Goal: Task Accomplishment & Management: Use online tool/utility

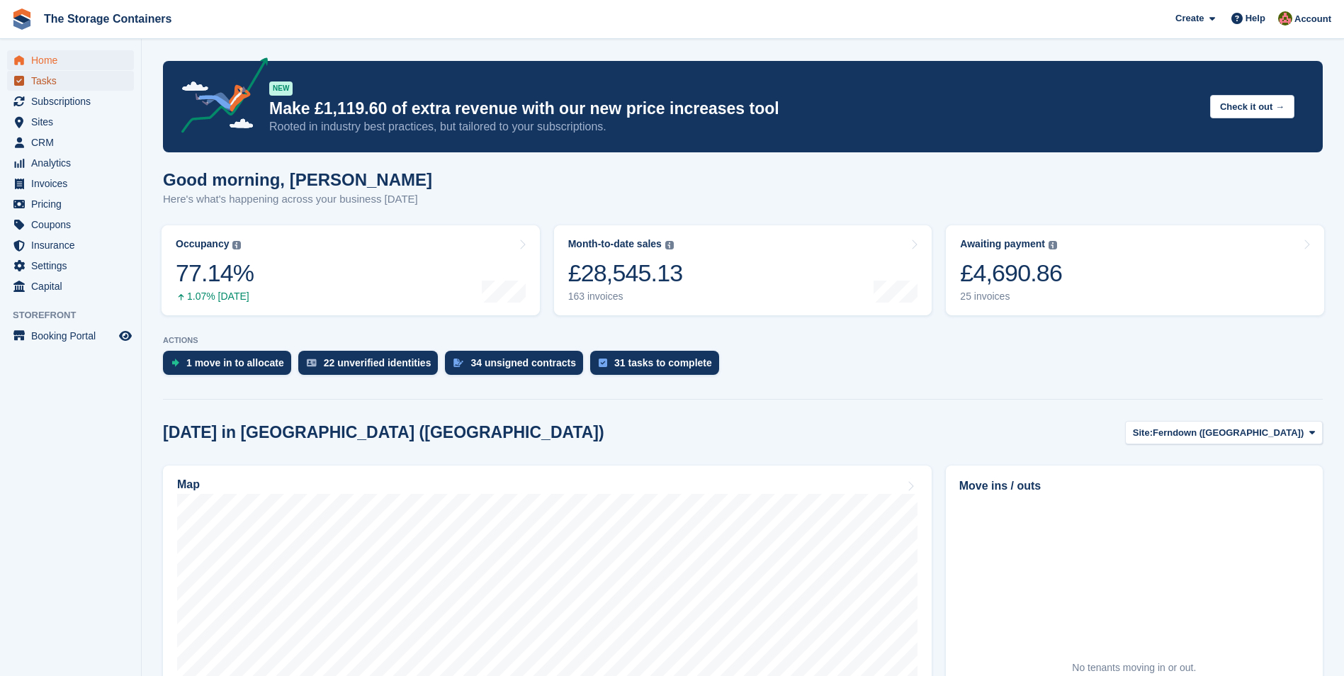
click at [67, 84] on span "Tasks" at bounding box center [73, 81] width 85 height 20
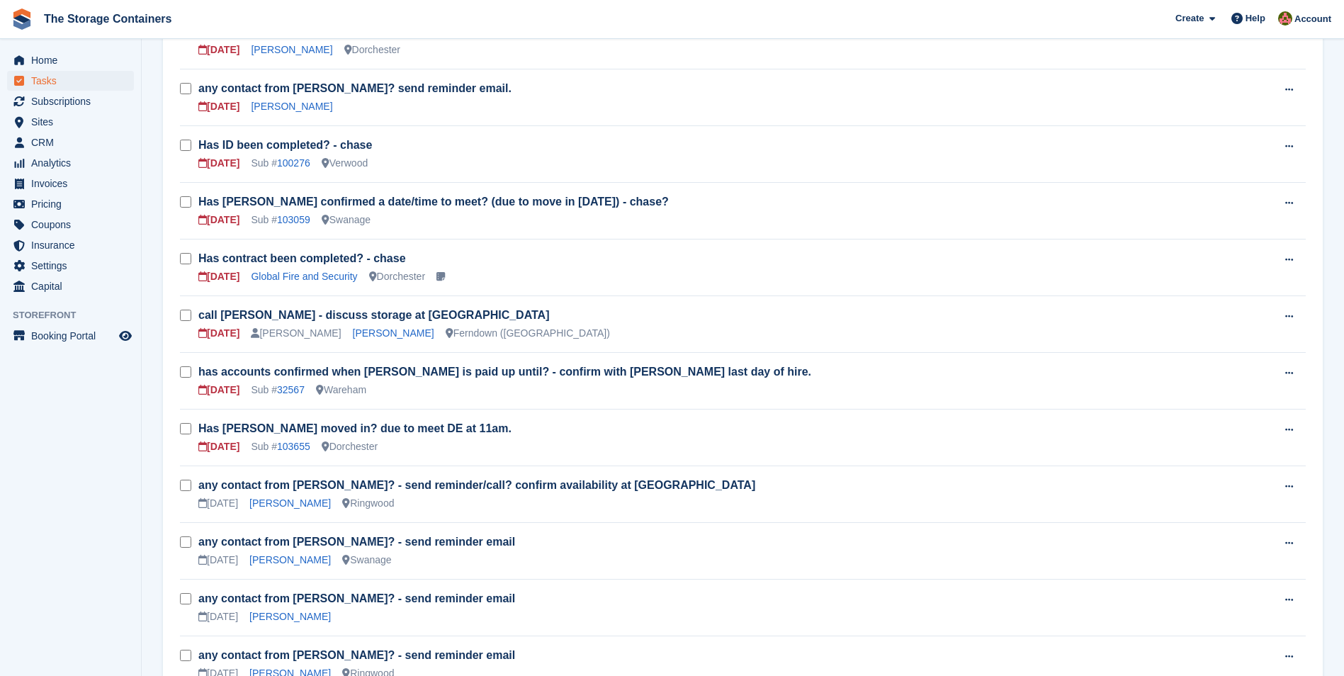
scroll to position [283, 0]
click at [301, 445] on link "103655" at bounding box center [293, 445] width 33 height 11
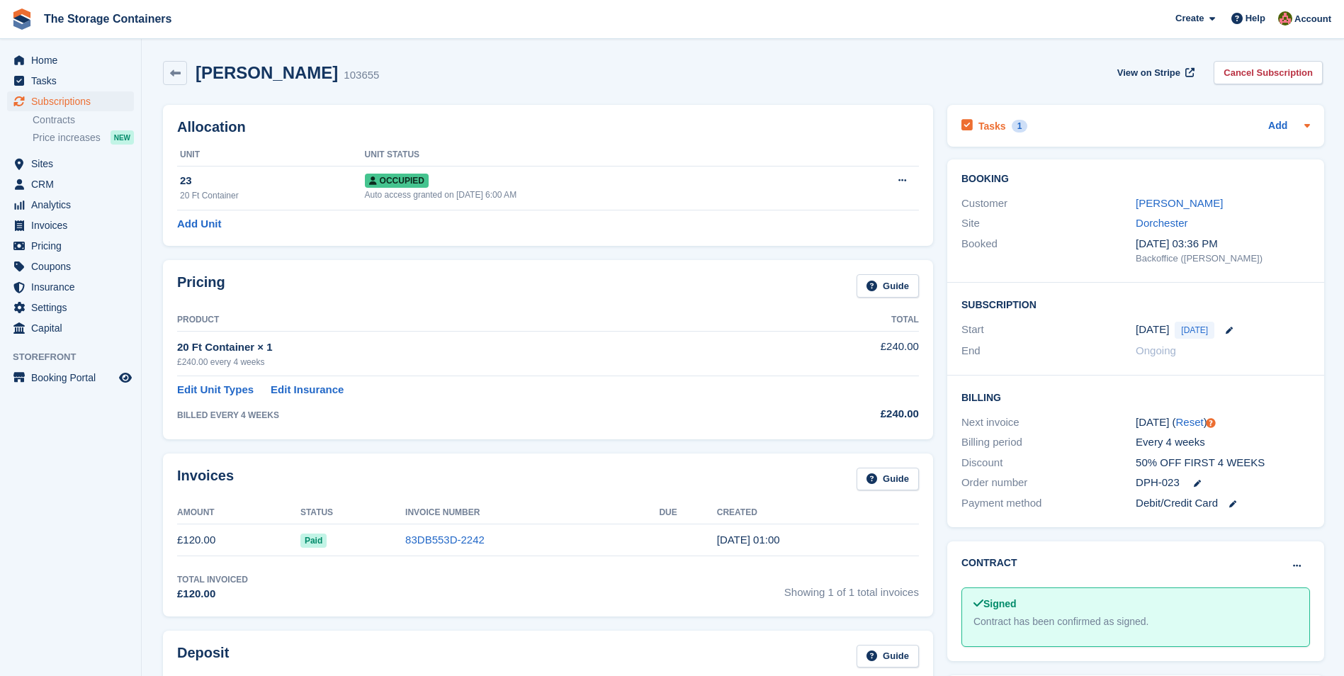
click at [1041, 119] on div "Tasks 1 Add" at bounding box center [1136, 125] width 349 height 19
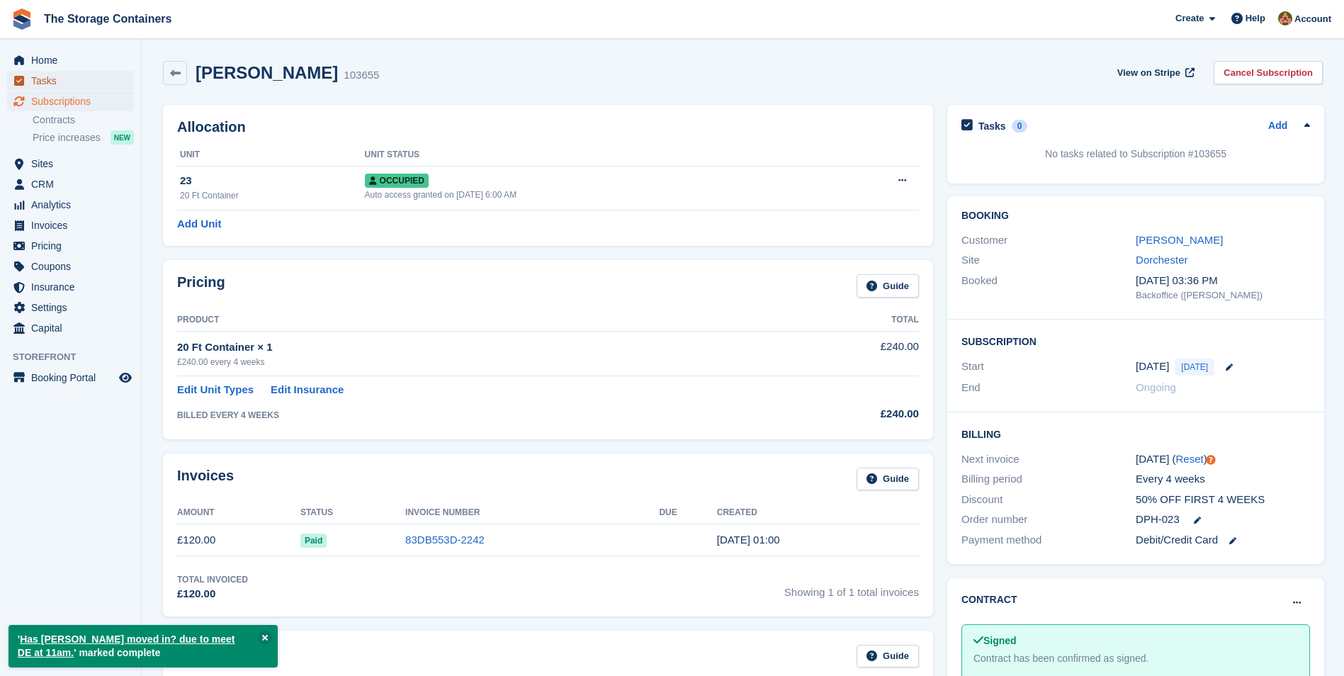
click at [83, 81] on span "Tasks" at bounding box center [73, 81] width 85 height 20
